Goal: Task Accomplishment & Management: Use online tool/utility

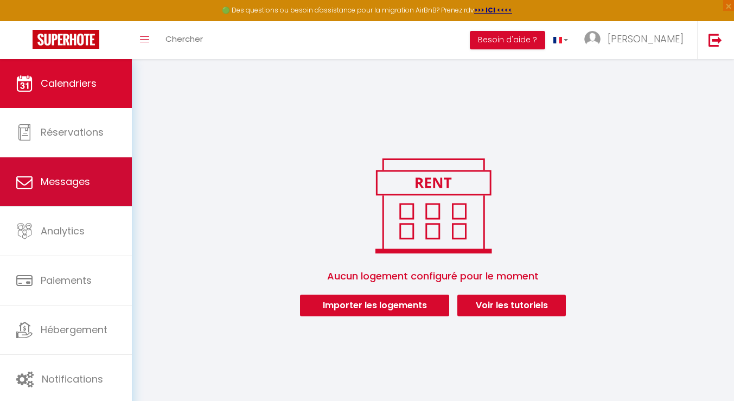
scroll to position [59, 0]
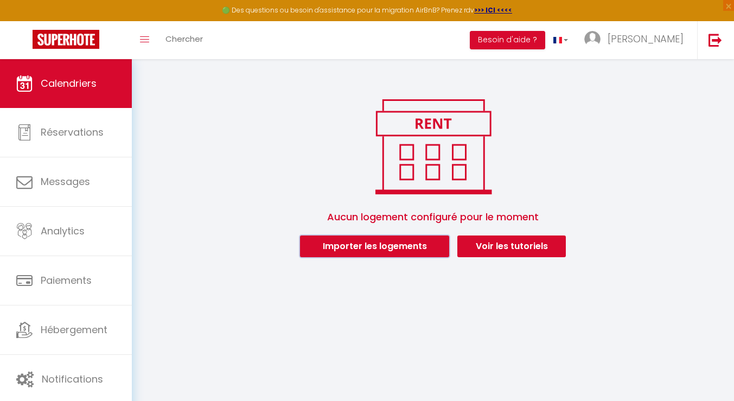
click at [404, 244] on button "Importer les logements" at bounding box center [374, 247] width 149 height 22
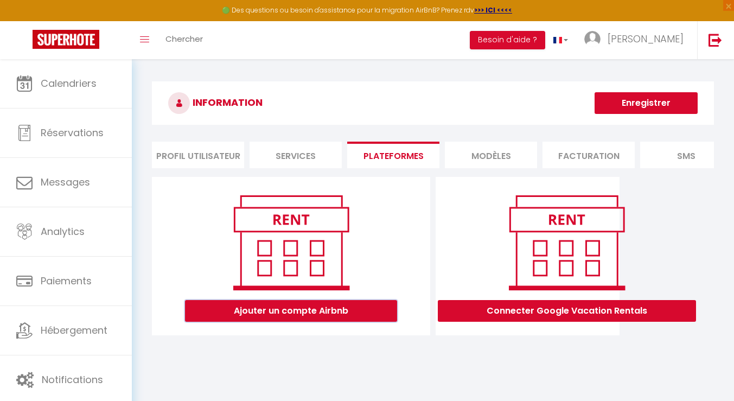
click at [295, 319] on button "Ajouter un compte Airbnb" at bounding box center [291, 311] width 212 height 22
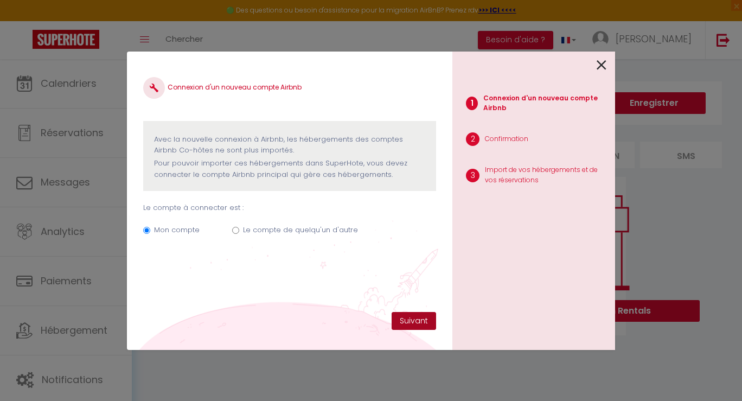
click at [424, 323] on button "Suivant" at bounding box center [414, 321] width 45 height 18
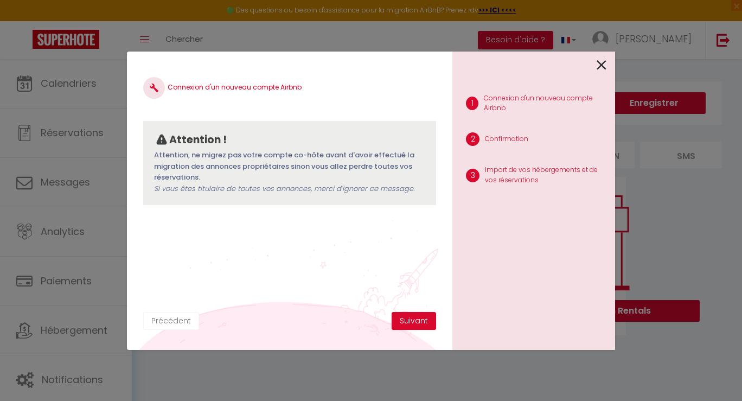
click at [186, 322] on button "Précédent" at bounding box center [171, 321] width 56 height 18
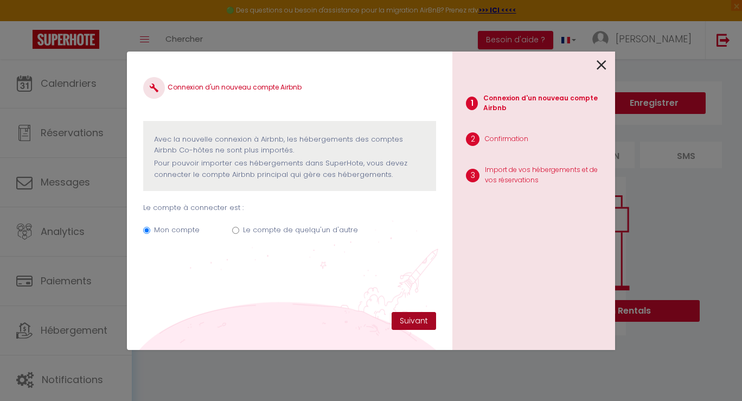
click at [418, 317] on button "Suivant" at bounding box center [414, 321] width 45 height 18
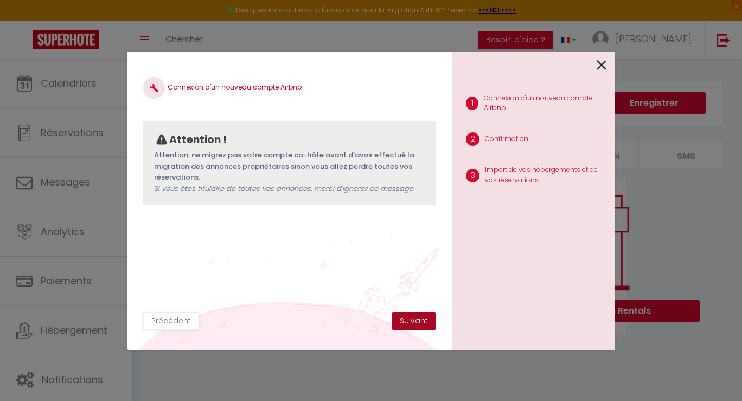
click at [418, 320] on button "Suivant" at bounding box center [414, 321] width 45 height 18
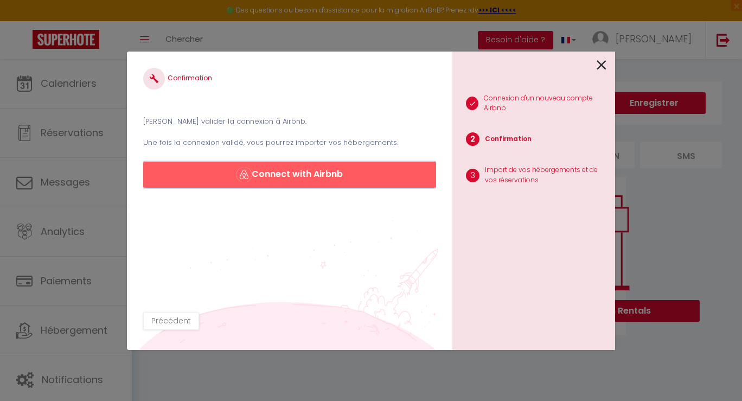
click at [312, 181] on button "Connect with Airbnb" at bounding box center [289, 175] width 293 height 26
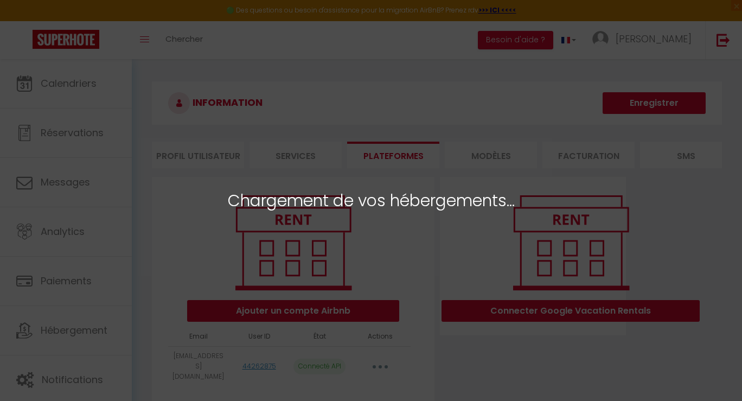
select select
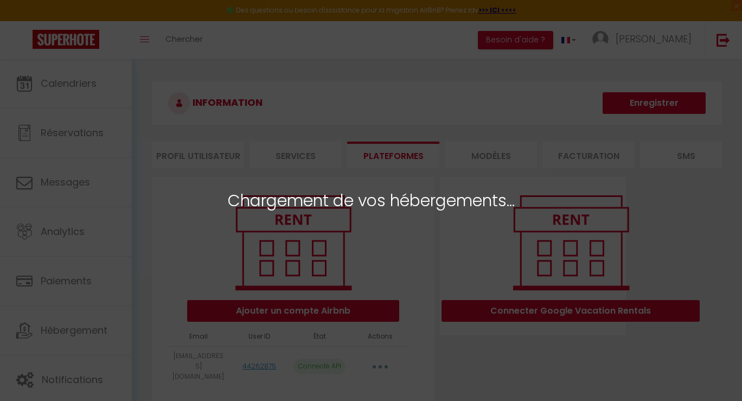
select select
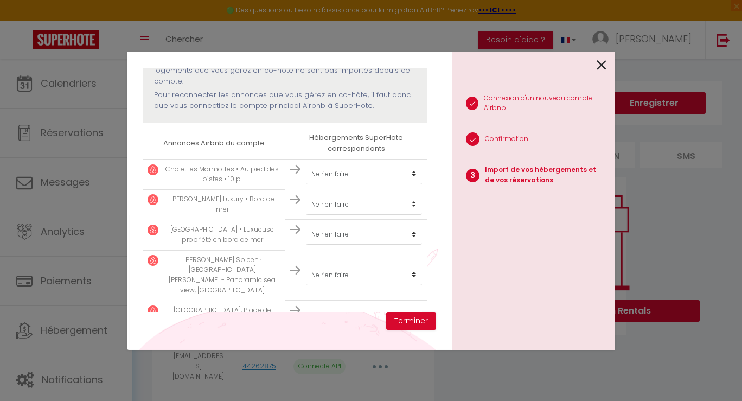
scroll to position [134, 0]
click at [369, 173] on select "Créer un nouvel hébergement Ne rien faire" at bounding box center [364, 171] width 116 height 21
click at [306, 161] on select "Créer un nouvel hébergement Ne rien faire" at bounding box center [364, 171] width 116 height 21
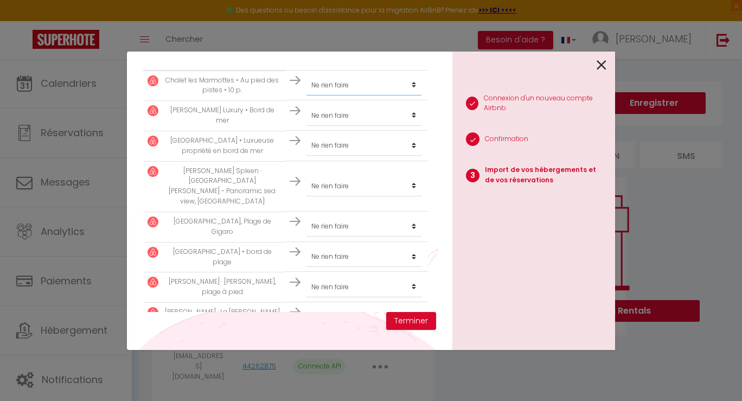
scroll to position [237, 0]
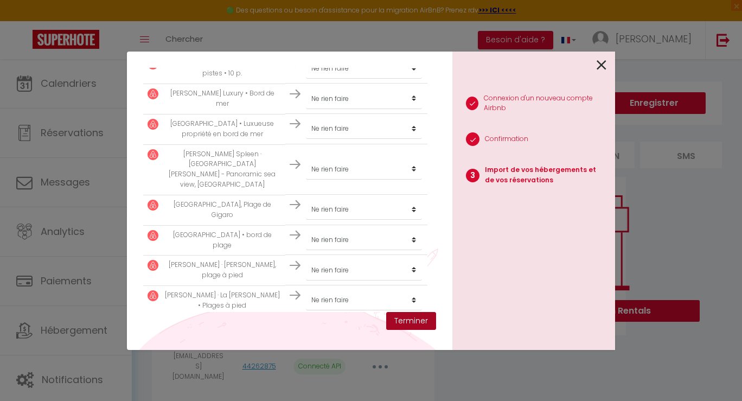
click at [410, 321] on button "Terminer" at bounding box center [411, 321] width 50 height 18
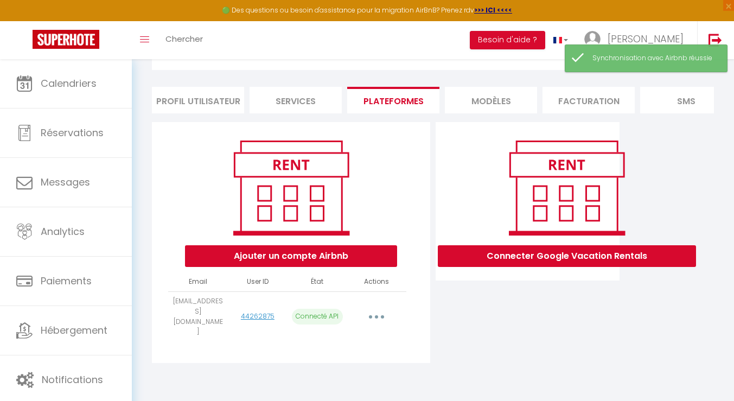
scroll to position [59, 0]
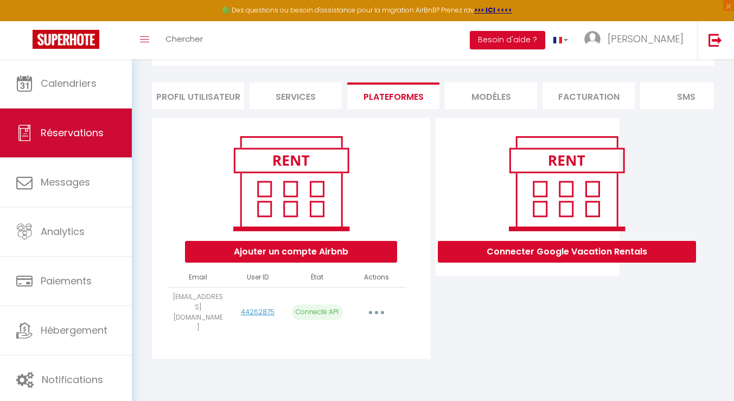
click at [88, 121] on link "Réservations" at bounding box center [66, 133] width 132 height 49
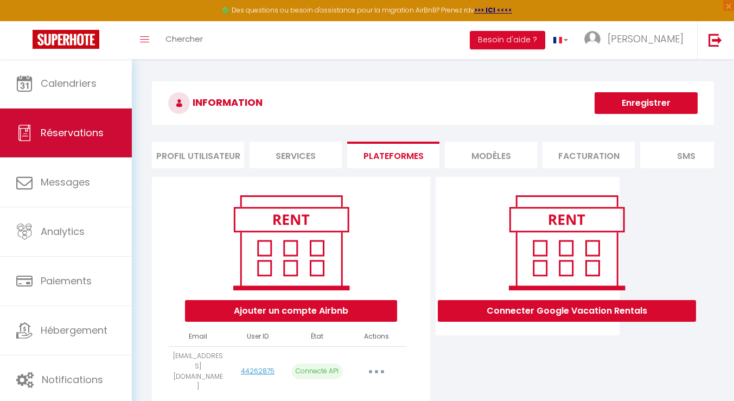
select select "not_cancelled"
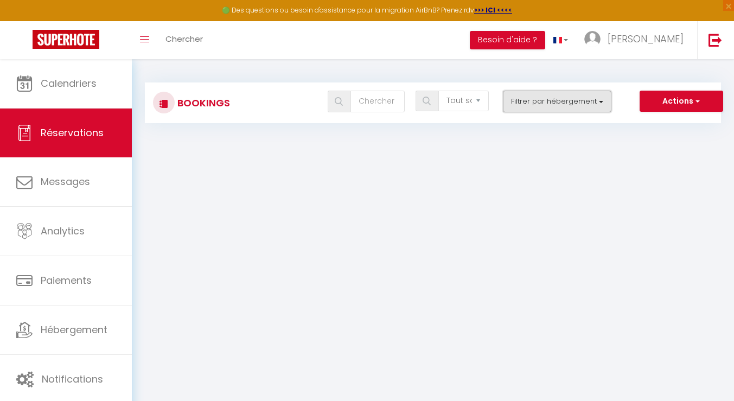
click at [531, 100] on button "Filtrer par hébergement" at bounding box center [557, 102] width 109 height 22
click at [479, 107] on select "Tous les statuts Annulé Confirmé Non Confirmé Tout sauf annulé No Show Request" at bounding box center [464, 101] width 50 height 21
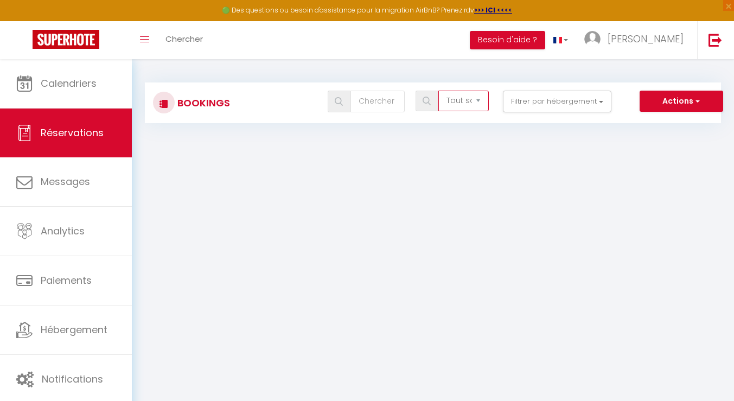
click at [439, 91] on select "Tous les statuts Annulé Confirmé Non Confirmé Tout sauf annulé No Show Request" at bounding box center [464, 101] width 50 height 21
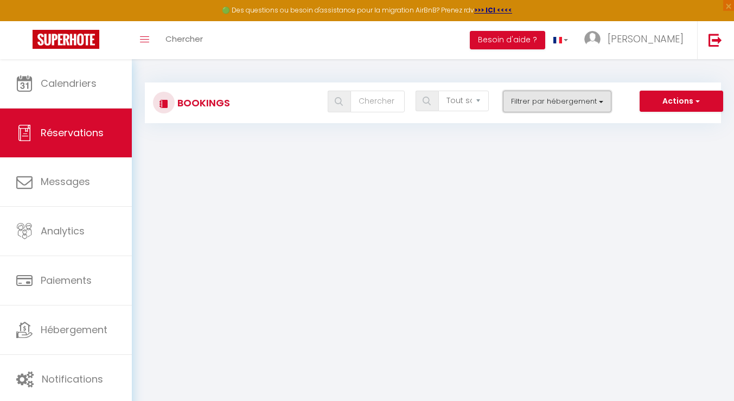
click at [545, 97] on button "Filtrer par hébergement" at bounding box center [557, 102] width 109 height 22
click at [543, 116] on div at bounding box center [539, 118] width 87 height 7
click at [695, 101] on span "button" at bounding box center [697, 101] width 7 height 11
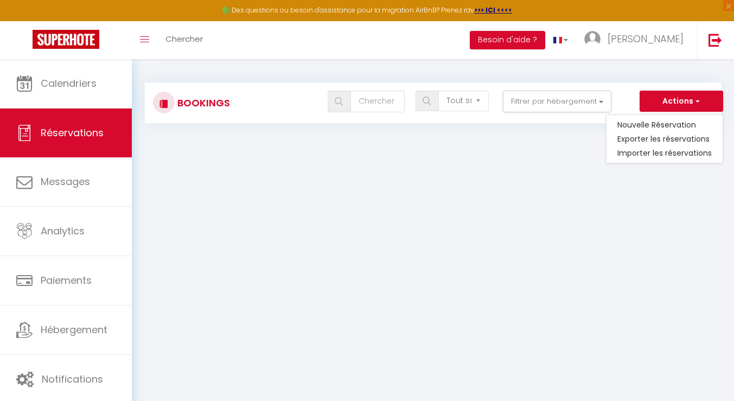
click at [405, 175] on body "🟢 Des questions ou besoin d'assistance pour la migration AirBnB? Prenez rdv >>>…" at bounding box center [367, 259] width 734 height 401
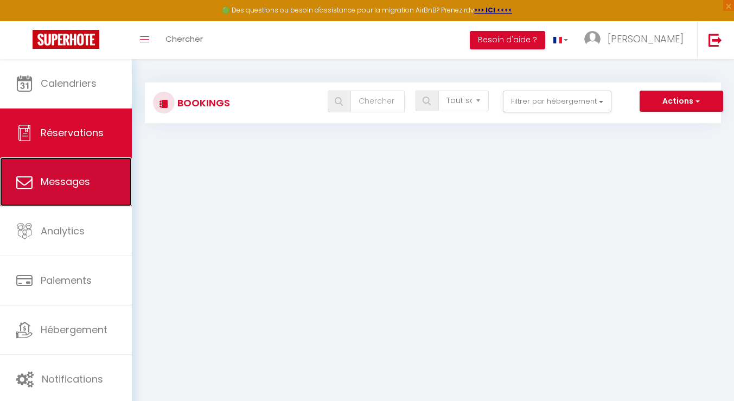
click at [84, 205] on link "Messages" at bounding box center [66, 181] width 132 height 49
select select "message"
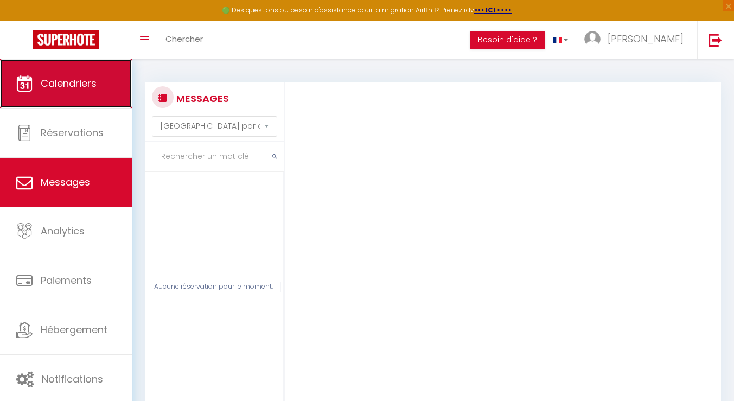
click at [62, 95] on link "Calendriers" at bounding box center [66, 83] width 132 height 49
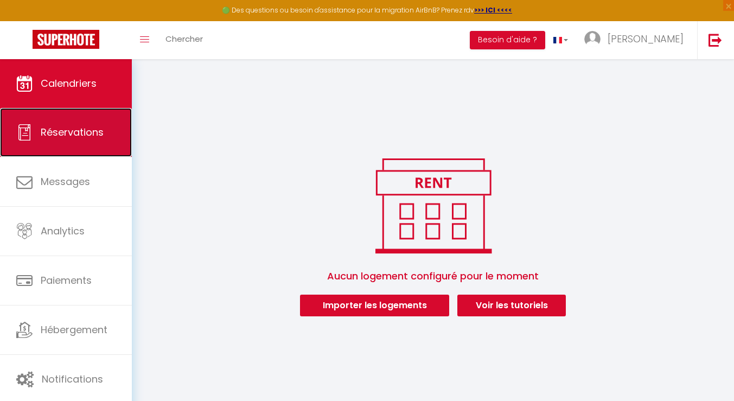
click at [80, 132] on span "Réservations" at bounding box center [72, 132] width 63 height 14
select select "not_cancelled"
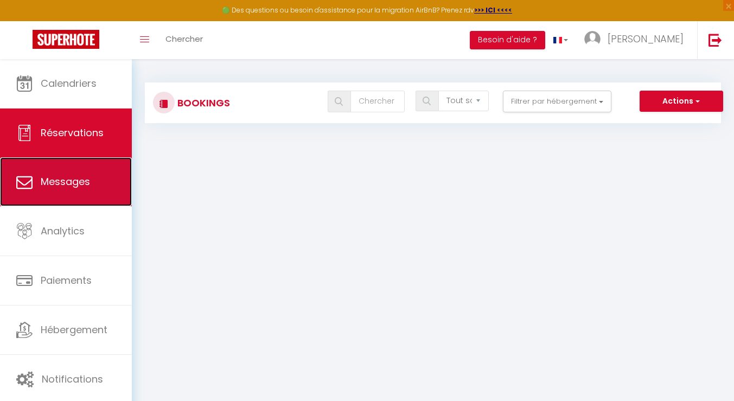
click at [63, 184] on span "Messages" at bounding box center [65, 182] width 49 height 14
select select "message"
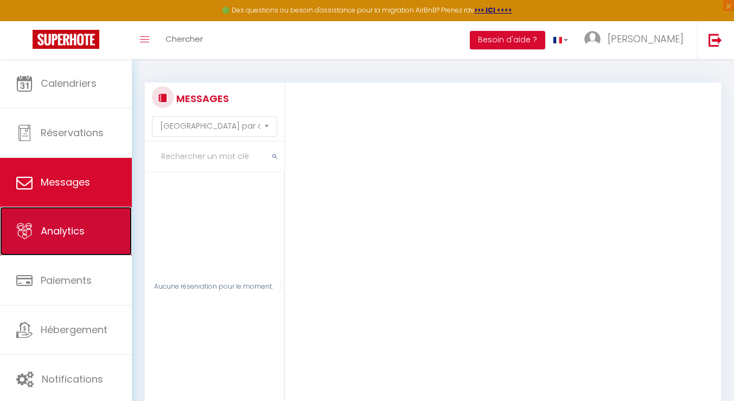
click at [65, 231] on span "Analytics" at bounding box center [63, 231] width 44 height 14
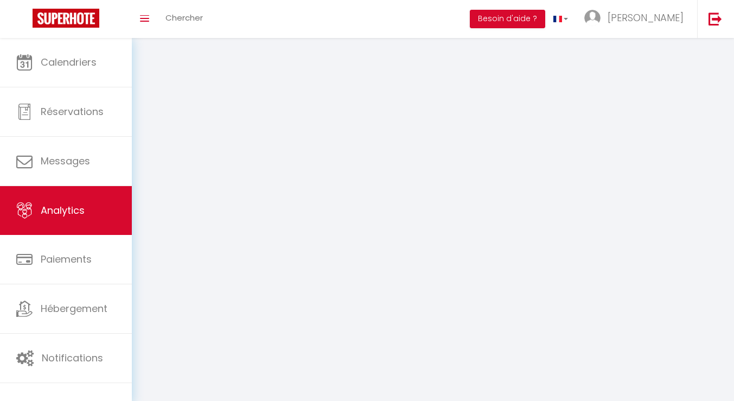
select select "2025"
select select "10"
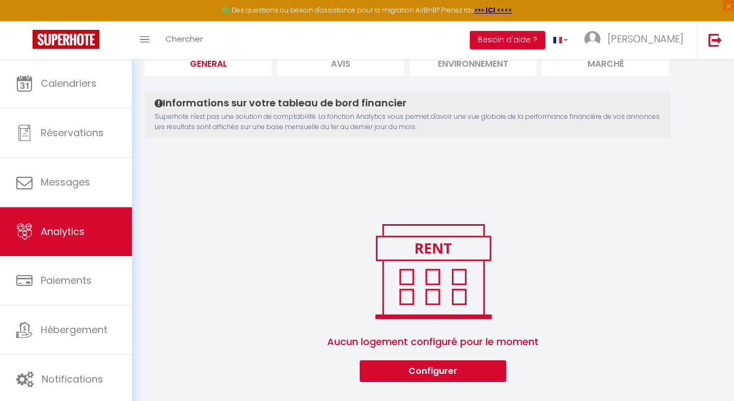
scroll to position [86, 0]
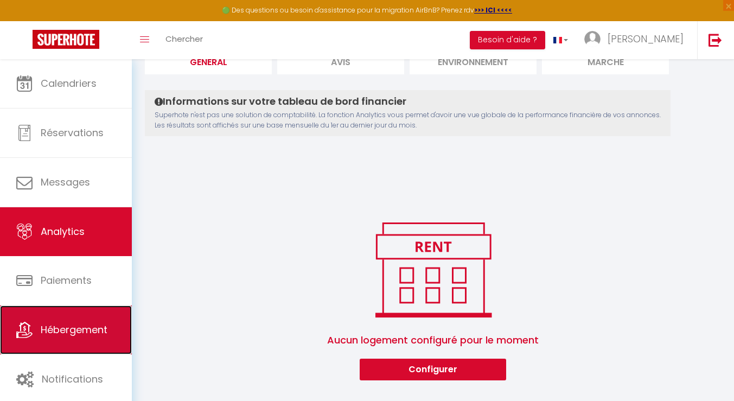
click at [82, 328] on span "Hébergement" at bounding box center [74, 330] width 67 height 14
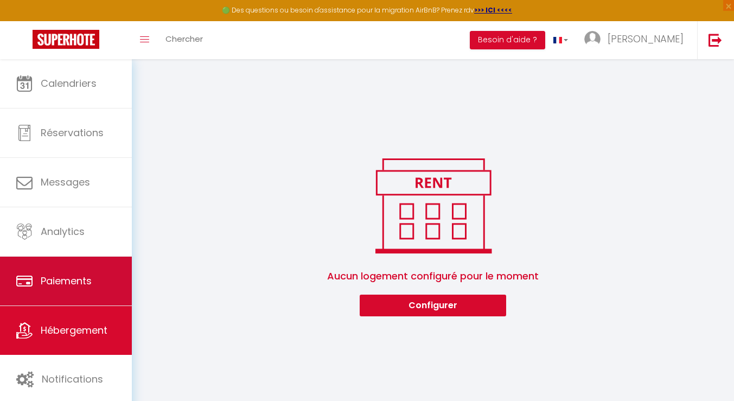
scroll to position [59, 0]
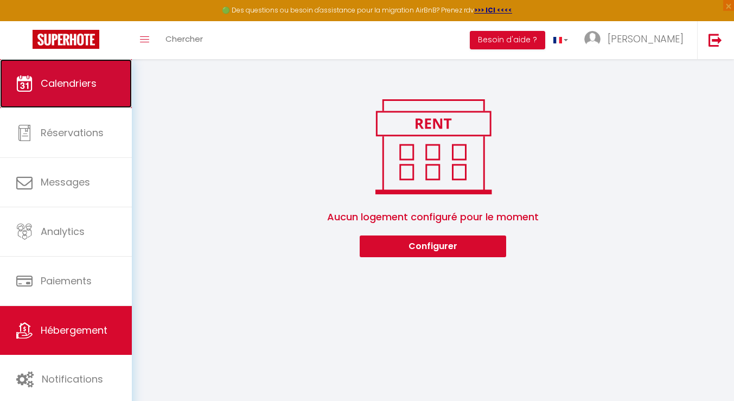
click at [71, 72] on link "Calendriers" at bounding box center [66, 83] width 132 height 49
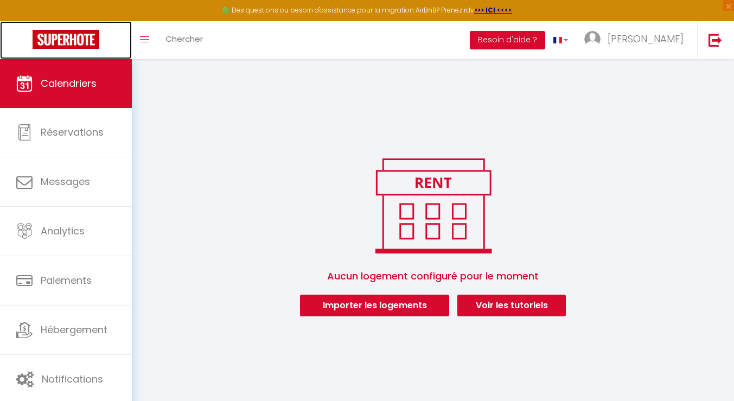
click at [73, 43] on img at bounding box center [66, 39] width 67 height 19
click at [147, 40] on icon "Toggle menubar" at bounding box center [144, 39] width 9 height 7
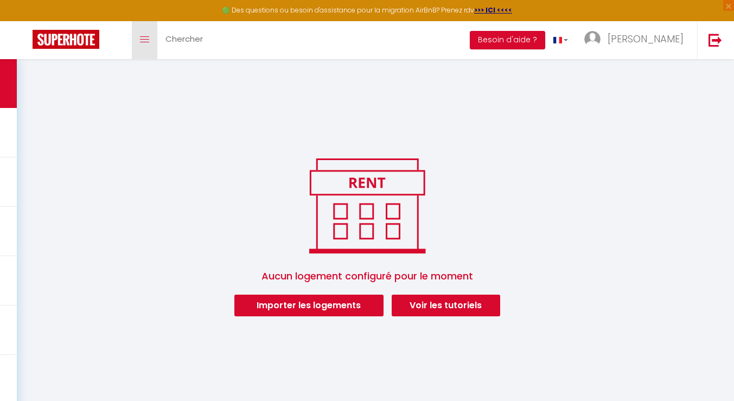
click at [145, 45] on link "Toggle menubar" at bounding box center [145, 40] width 26 height 38
